Goal: Task Accomplishment & Management: Use online tool/utility

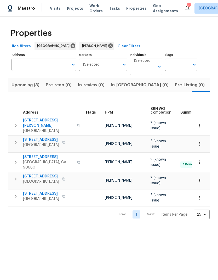
scroll to position [0, 9]
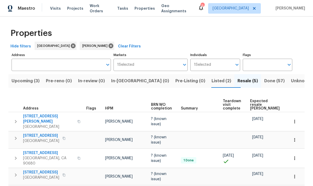
click at [218, 80] on span "Done (57)" at bounding box center [274, 80] width 20 height 7
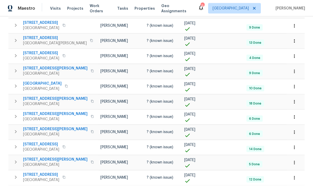
scroll to position [21, 0]
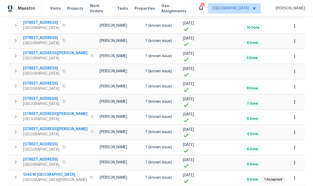
scroll to position [21, 0]
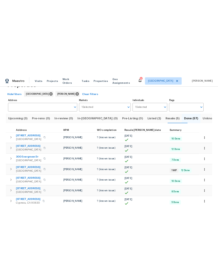
scroll to position [19, 0]
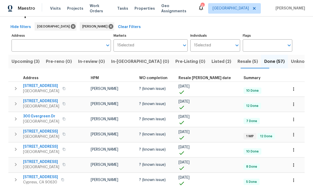
click at [41, 134] on span "[STREET_ADDRESS]" at bounding box center [41, 131] width 36 height 5
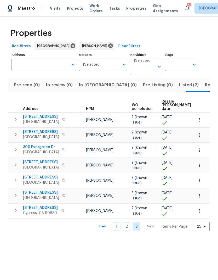
scroll to position [0, 34]
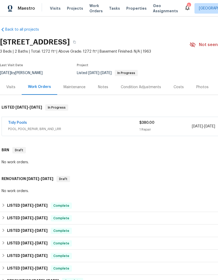
click at [20, 123] on link "Tidy Pools" at bounding box center [17, 123] width 19 height 4
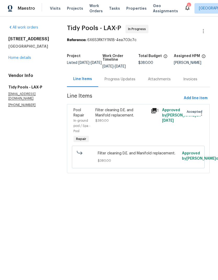
click at [122, 80] on div "Progress Updates" at bounding box center [119, 79] width 43 height 15
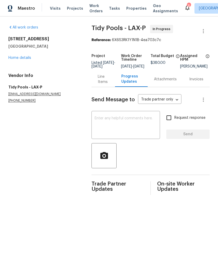
click at [98, 85] on div "Line Items" at bounding box center [103, 79] width 11 height 10
